Goal: Task Accomplishment & Management: Complete application form

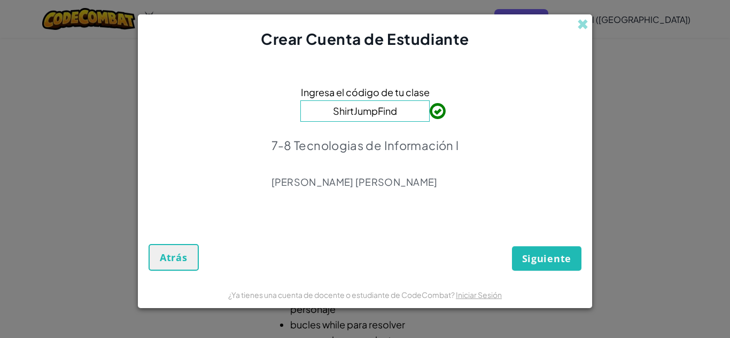
click at [404, 106] on input "ShirtJumpFind" at bounding box center [364, 111] width 129 height 21
click at [532, 252] on span "Siguiente" at bounding box center [546, 258] width 49 height 13
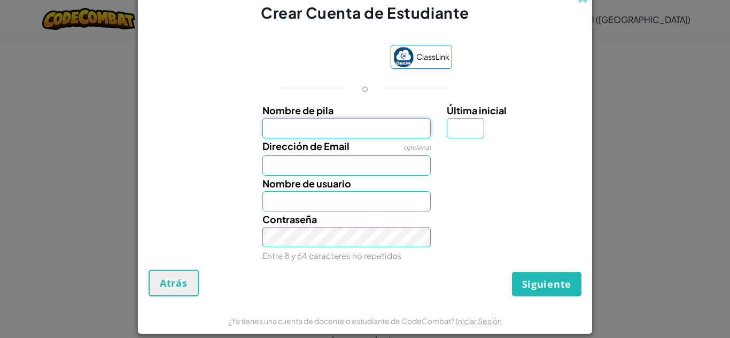
click at [343, 126] on input "Nombre de pila" at bounding box center [346, 128] width 169 height 20
type input "[PERSON_NAME]"
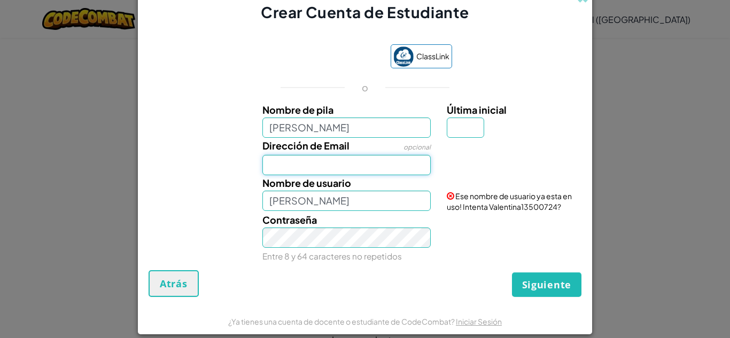
click at [343, 165] on input "Dirección de Email" at bounding box center [346, 165] width 169 height 20
type input "[EMAIL_ADDRESS][DOMAIN_NAME]"
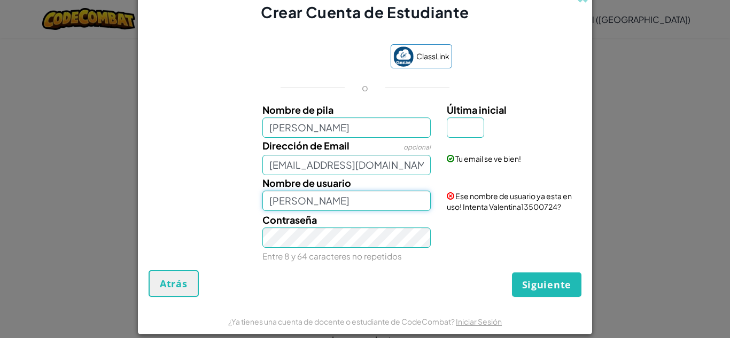
click at [337, 197] on input "[PERSON_NAME]" at bounding box center [346, 201] width 169 height 20
click at [344, 250] on div "Contraseña Entre 8 y 64 caracteres no repetidos" at bounding box center [346, 238] width 185 height 52
click at [365, 191] on input "[PERSON_NAME]" at bounding box center [346, 201] width 169 height 20
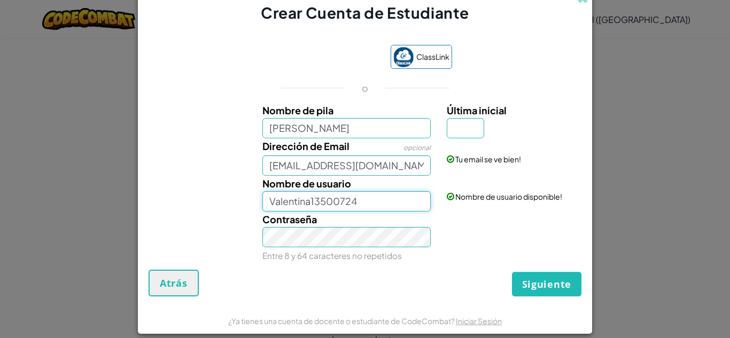
click at [376, 200] on input "Valentina13500724" at bounding box center [346, 201] width 169 height 20
click at [308, 202] on input "Valentina_2710" at bounding box center [346, 201] width 169 height 20
click at [307, 205] on input "Valentinafg_2710" at bounding box center [346, 201] width 169 height 20
click at [307, 200] on input "Valentina_fg2710" at bounding box center [346, 201] width 169 height 20
type input "Vale_fg2710"
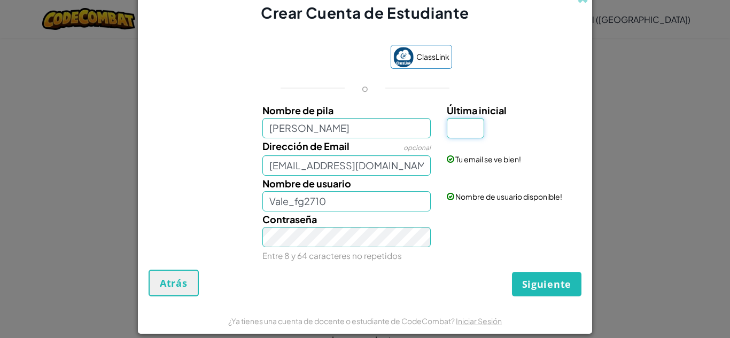
click at [469, 135] on input "Última inicial" at bounding box center [465, 128] width 37 height 20
type input "A"
click at [518, 281] on button "Siguiente" at bounding box center [546, 284] width 69 height 25
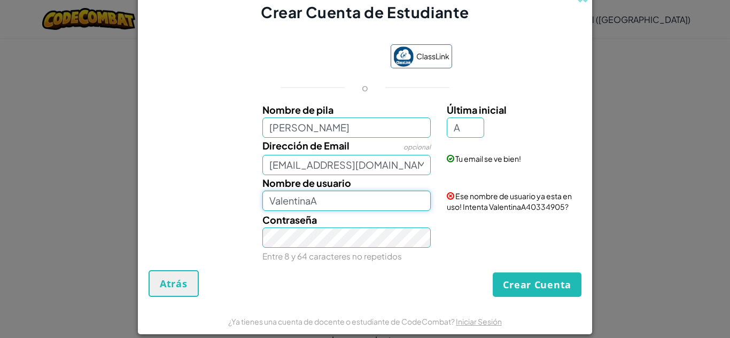
click at [361, 208] on input "ValentinaA" at bounding box center [346, 201] width 169 height 20
type input "Vale_fg2710"
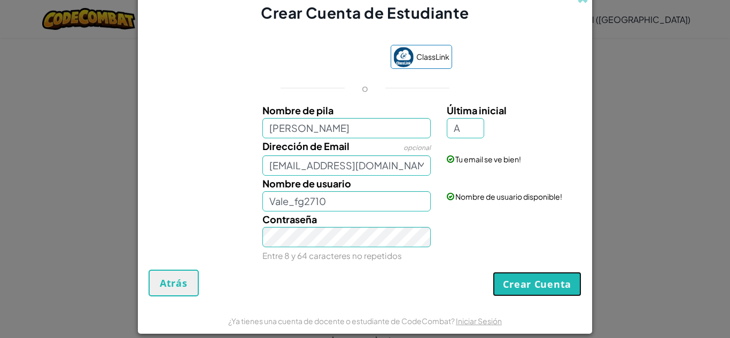
click at [521, 281] on button "Crear Cuenta" at bounding box center [537, 284] width 89 height 25
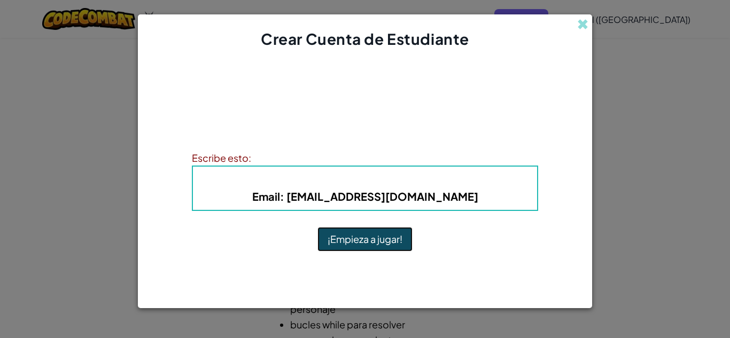
click at [387, 241] on button "¡Empieza a jugar!" at bounding box center [365, 239] width 95 height 25
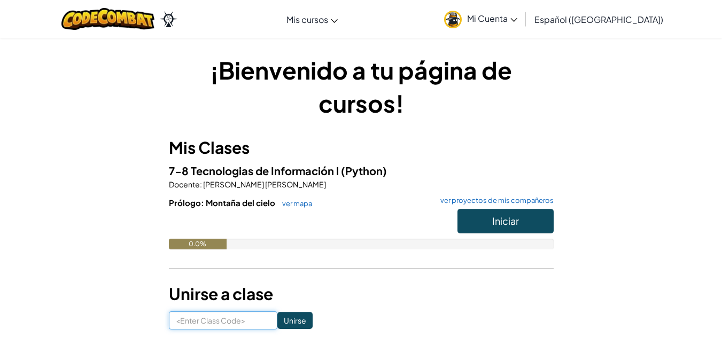
click at [227, 318] on input at bounding box center [223, 321] width 109 height 18
type input "ShirtJumpFind"
click at [283, 316] on input "Unirse" at bounding box center [294, 320] width 35 height 17
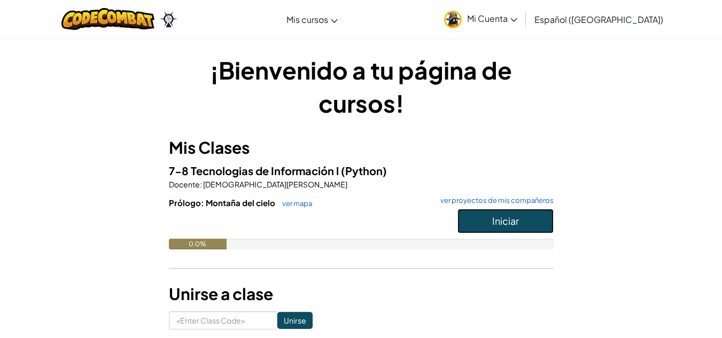
click at [491, 222] on button "Iniciar" at bounding box center [506, 221] width 96 height 25
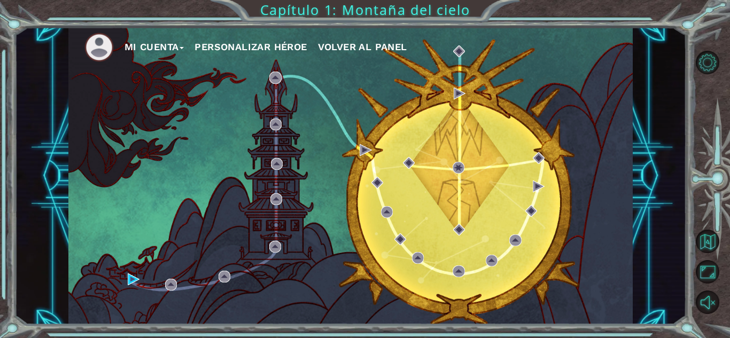
click at [144, 43] on button "Mi Cuenta" at bounding box center [155, 47] width 60 height 16
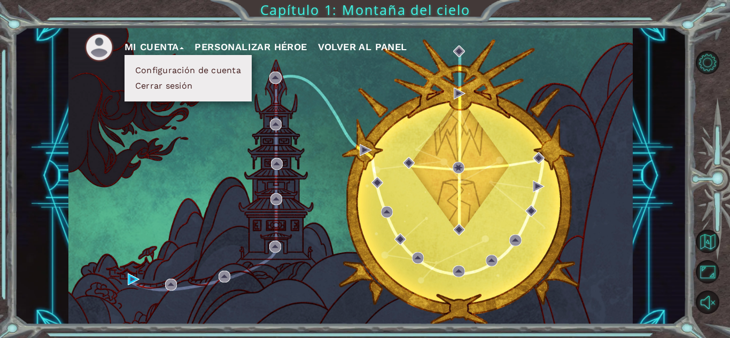
click at [214, 45] on button "Personalizar héroe" at bounding box center [251, 47] width 112 height 16
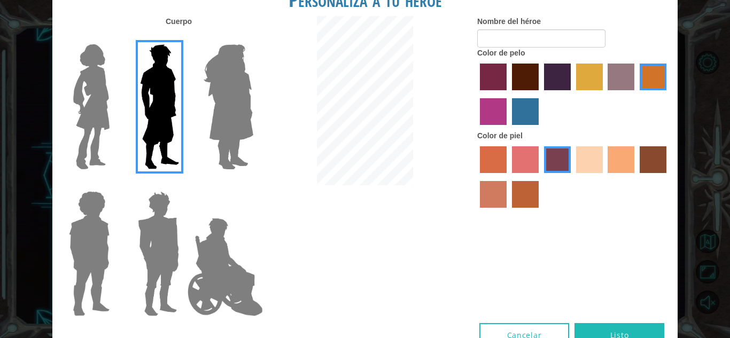
click at [228, 105] on img at bounding box center [228, 107] width 58 height 134
click at [253, 37] on input "Hero Amethyst" at bounding box center [253, 37] width 0 height 0
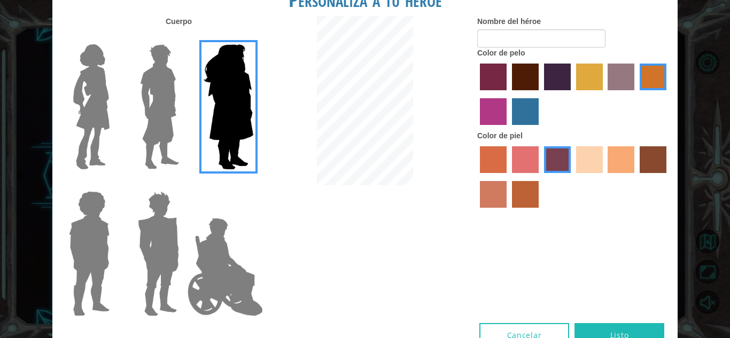
click at [84, 96] on img at bounding box center [91, 107] width 45 height 134
click at [114, 37] on input "Hero Connie" at bounding box center [114, 37] width 0 height 0
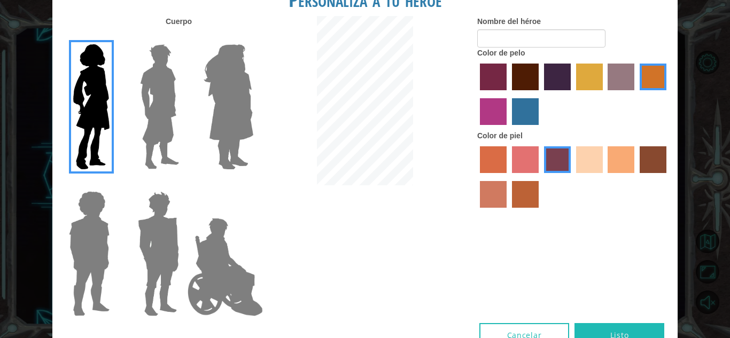
click at [226, 127] on img at bounding box center [228, 107] width 58 height 134
click at [253, 37] on input "Hero Amethyst" at bounding box center [253, 37] width 0 height 0
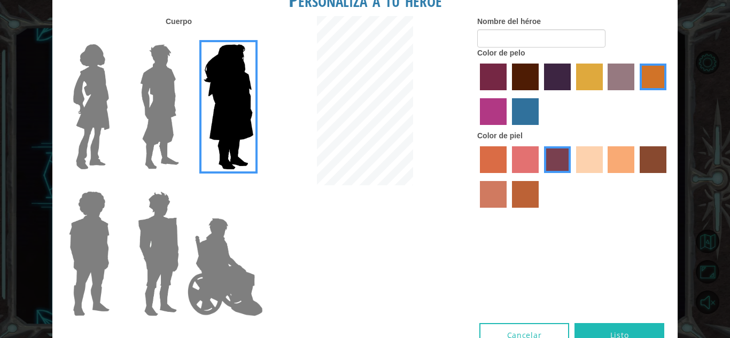
click at [91, 95] on img at bounding box center [91, 107] width 45 height 134
click at [114, 37] on input "Hero Connie" at bounding box center [114, 37] width 0 height 0
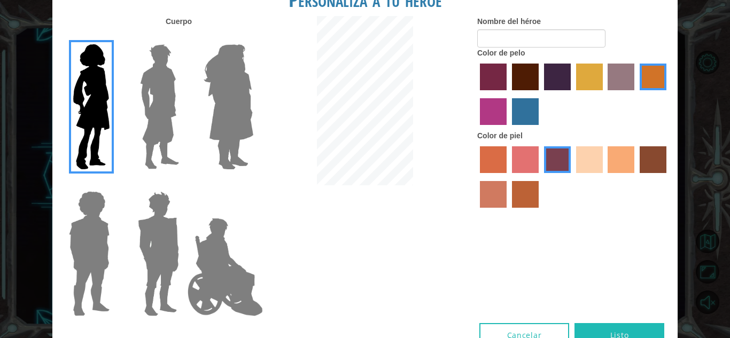
click at [585, 161] on label "sandy beach skin color" at bounding box center [589, 159] width 27 height 27
click at [573, 177] on input "sandy beach skin color" at bounding box center [573, 177] width 0 height 0
click at [580, 82] on label "tulip tree hair color" at bounding box center [589, 77] width 27 height 27
click at [573, 94] on input "tulip tree hair color" at bounding box center [573, 94] width 0 height 0
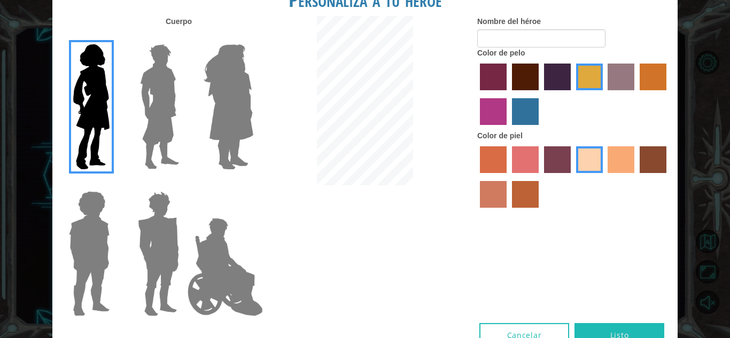
click at [529, 80] on label "maroon hair color" at bounding box center [525, 77] width 27 height 27
click at [508, 94] on input "maroon hair color" at bounding box center [508, 94] width 0 height 0
click at [540, 94] on input "hot purple hair color" at bounding box center [540, 94] width 0 height 0
click at [528, 83] on label "maroon hair color" at bounding box center [525, 77] width 27 height 27
click at [508, 94] on input "maroon hair color" at bounding box center [508, 94] width 0 height 0
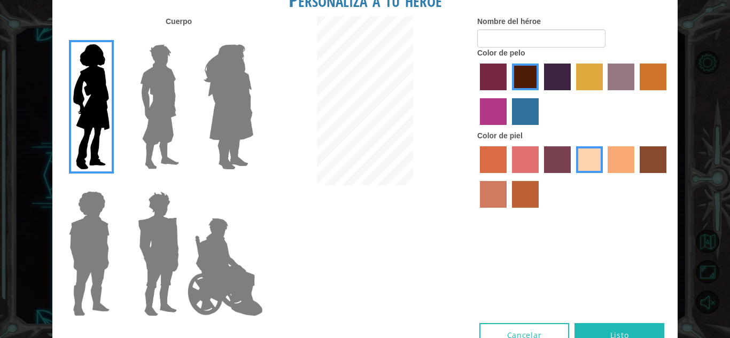
click at [617, 160] on label "tacao skin color" at bounding box center [621, 159] width 27 height 27
click at [605, 177] on input "tacao skin color" at bounding box center [605, 177] width 0 height 0
click at [597, 159] on label "sandy beach skin color" at bounding box center [589, 159] width 27 height 27
click at [573, 177] on input "sandy beach skin color" at bounding box center [573, 177] width 0 height 0
click at [238, 81] on img at bounding box center [228, 107] width 58 height 134
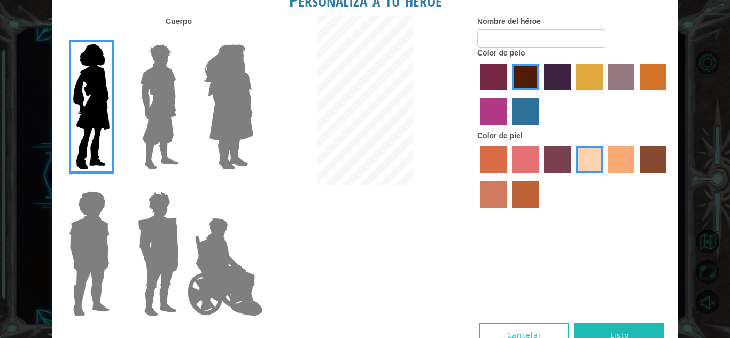
click at [253, 37] on input "Hero Amethyst" at bounding box center [253, 37] width 0 height 0
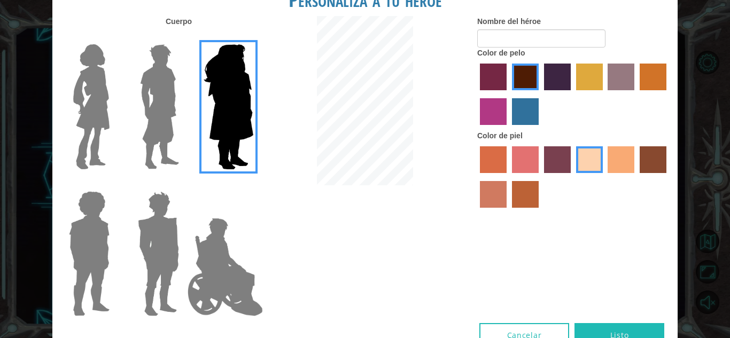
click at [121, 95] on div at bounding box center [86, 102] width 69 height 147
click at [100, 101] on img at bounding box center [91, 107] width 45 height 134
click at [114, 37] on input "Hero Connie" at bounding box center [114, 37] width 0 height 0
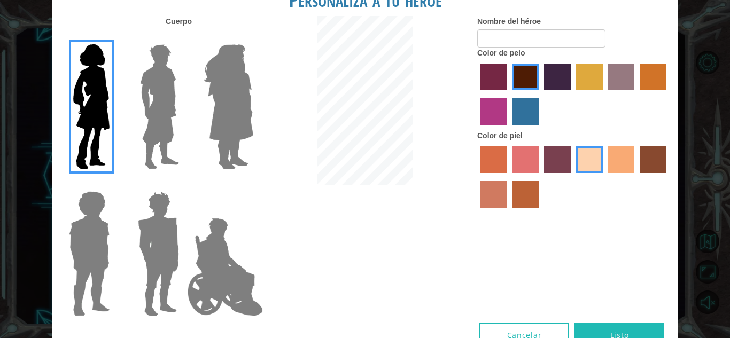
click at [492, 105] on label "medium red violet hair color" at bounding box center [493, 111] width 27 height 27
click at [668, 94] on input "medium red violet hair color" at bounding box center [668, 94] width 0 height 0
click at [531, 80] on label "maroon hair color" at bounding box center [525, 77] width 27 height 27
click at [508, 94] on input "maroon hair color" at bounding box center [508, 94] width 0 height 0
click at [158, 105] on img at bounding box center [160, 107] width 48 height 134
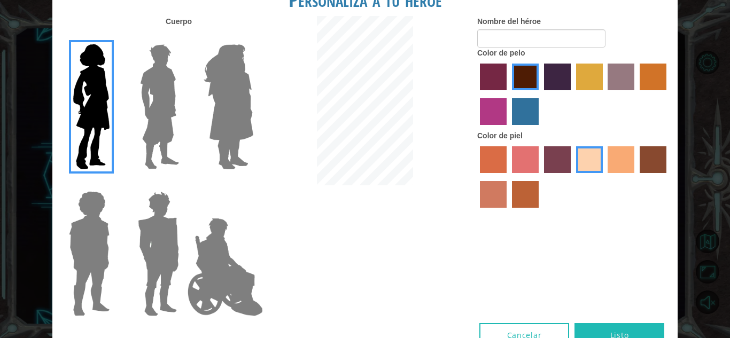
click at [183, 37] on input "Hero Lars" at bounding box center [183, 37] width 0 height 0
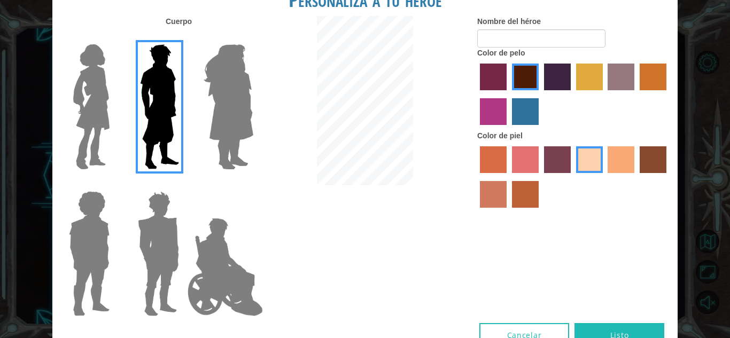
click at [128, 105] on div at bounding box center [156, 102] width 69 height 147
click at [105, 110] on img at bounding box center [91, 107] width 45 height 134
click at [114, 37] on input "Hero Connie" at bounding box center [114, 37] width 0 height 0
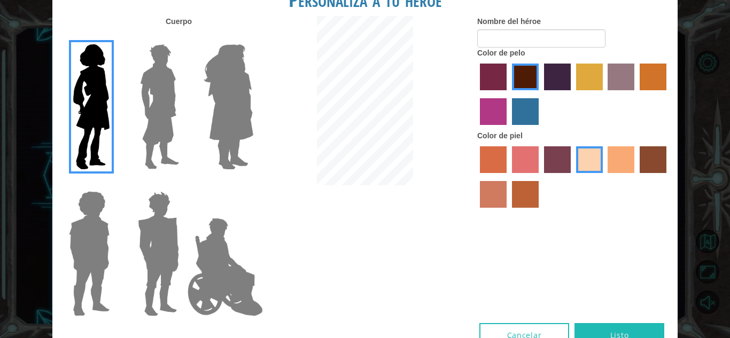
click at [561, 80] on label "hot purple hair color" at bounding box center [557, 77] width 27 height 27
click at [540, 94] on input "hot purple hair color" at bounding box center [540, 94] width 0 height 0
click at [566, 93] on div at bounding box center [573, 95] width 192 height 69
click at [621, 74] on label "bazaar hair color" at bounding box center [621, 77] width 27 height 27
click at [605, 94] on input "bazaar hair color" at bounding box center [605, 94] width 0 height 0
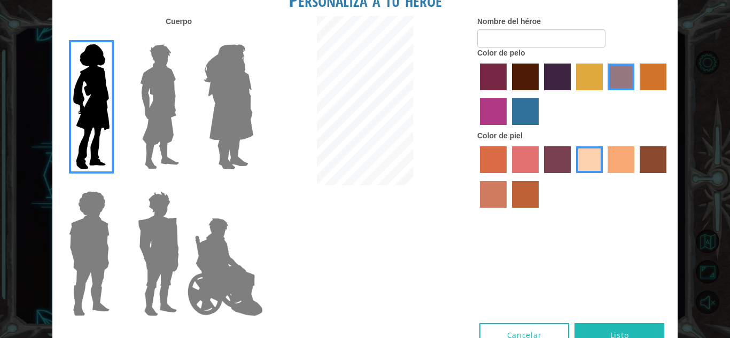
click at [567, 82] on label "hot purple hair color" at bounding box center [557, 77] width 27 height 27
click at [540, 94] on input "hot purple hair color" at bounding box center [540, 94] width 0 height 0
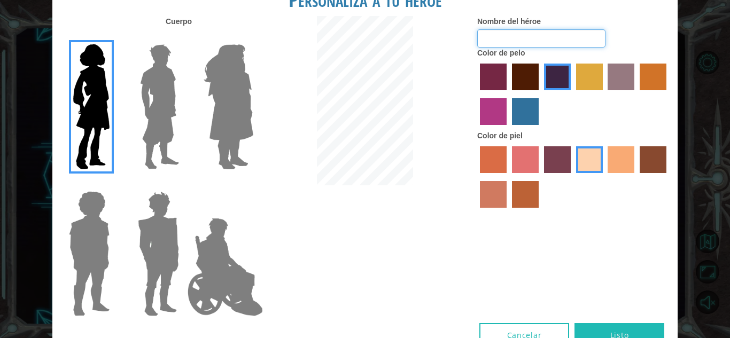
click at [576, 40] on input "Nombre del héroe" at bounding box center [541, 38] width 128 height 18
type input "Lili"
click at [597, 331] on button "Listo" at bounding box center [620, 335] width 90 height 24
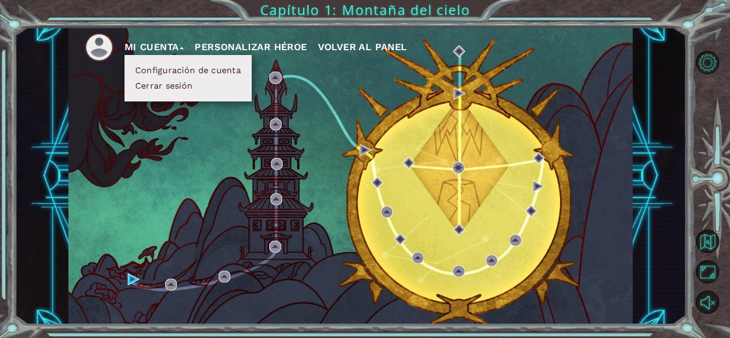
click at [303, 25] on div "Mi Cuenta Configuración de cuenta Cerrar sesión Personalizar héroe Volver al pa…" at bounding box center [365, 169] width 730 height 338
click at [101, 279] on div "Mi Cuenta Configuración de cuenta Cerrar sesión Personalizar héroe Volver al pa…" at bounding box center [350, 176] width 565 height 298
click at [127, 276] on div "Mi Cuenta Configuración de cuenta Cerrar sesión Personalizar héroe Volver al pa…" at bounding box center [350, 176] width 565 height 298
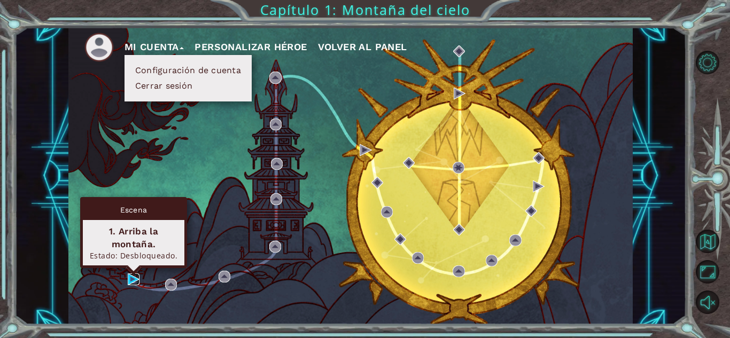
click at [132, 275] on img at bounding box center [134, 280] width 12 height 12
